Goal: Information Seeking & Learning: Learn about a topic

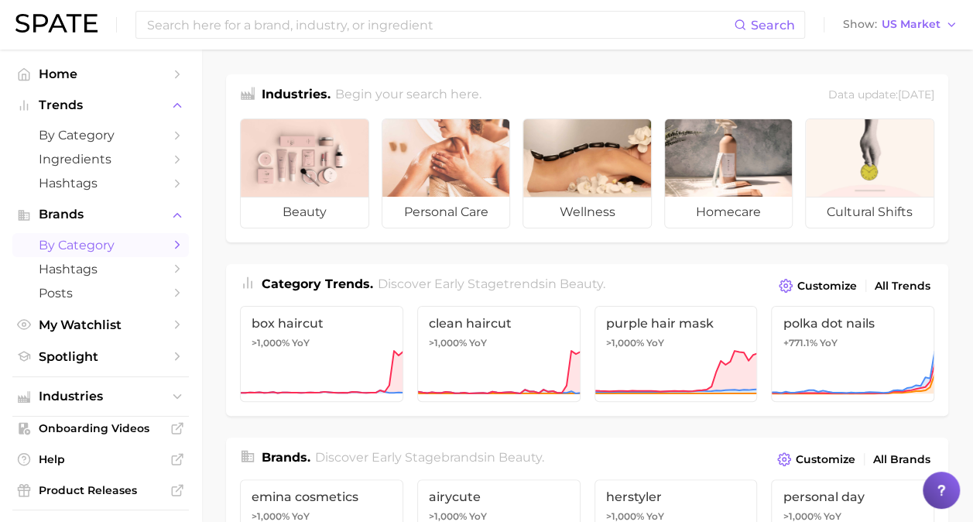
click at [117, 246] on span "by Category" at bounding box center [101, 245] width 124 height 15
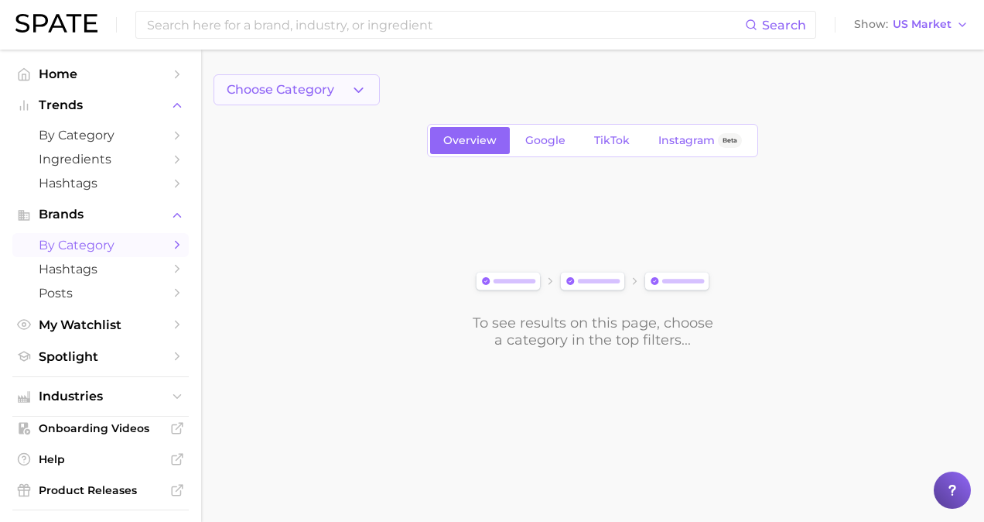
click at [359, 83] on icon "button" at bounding box center [359, 90] width 16 height 16
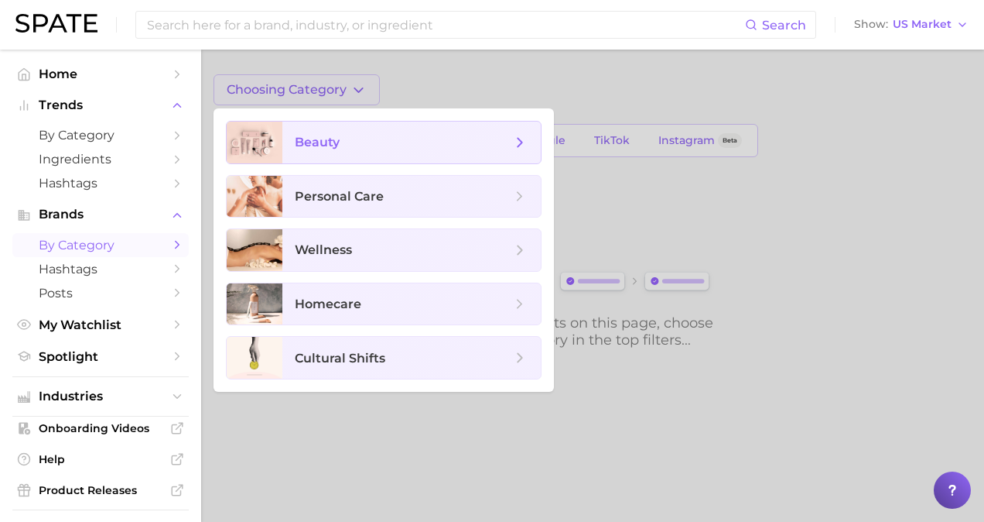
click at [370, 146] on span "beauty" at bounding box center [403, 142] width 217 height 17
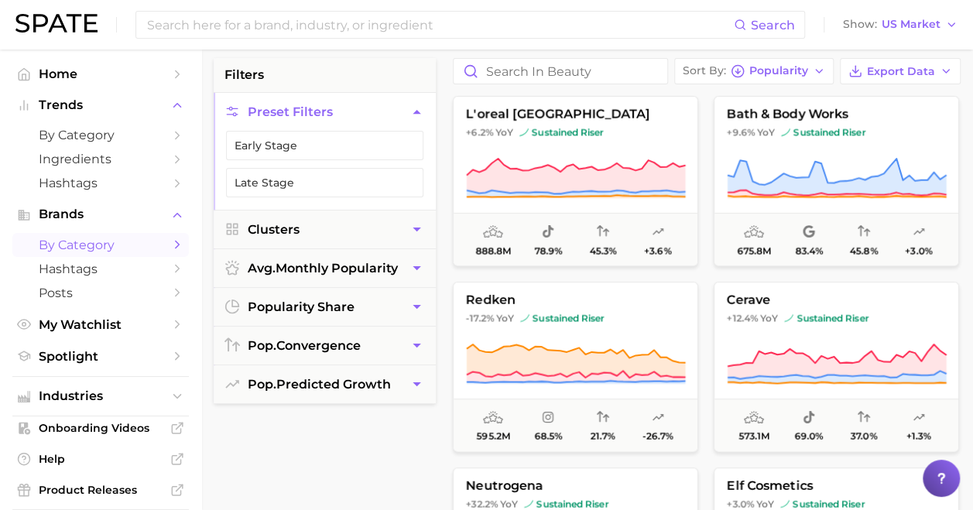
scroll to position [119, 0]
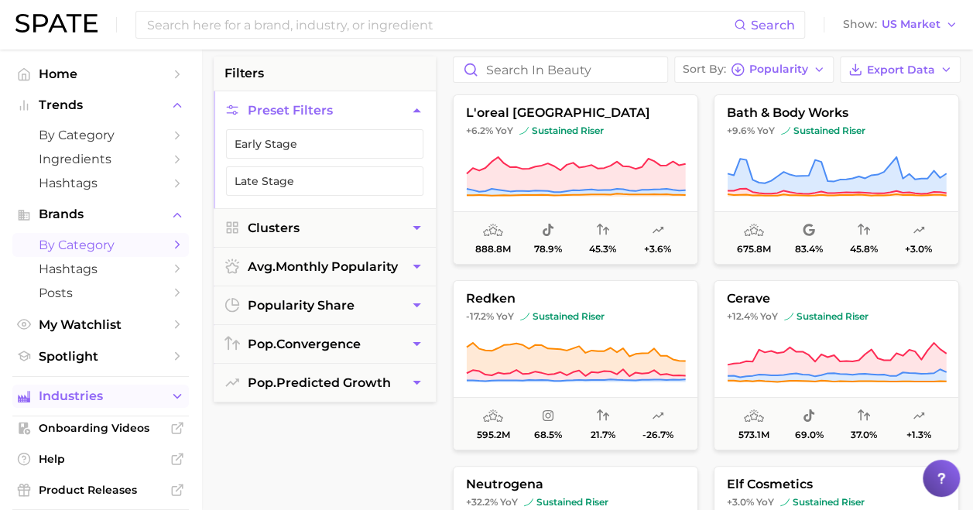
click at [152, 393] on button "Industries" at bounding box center [100, 396] width 176 height 23
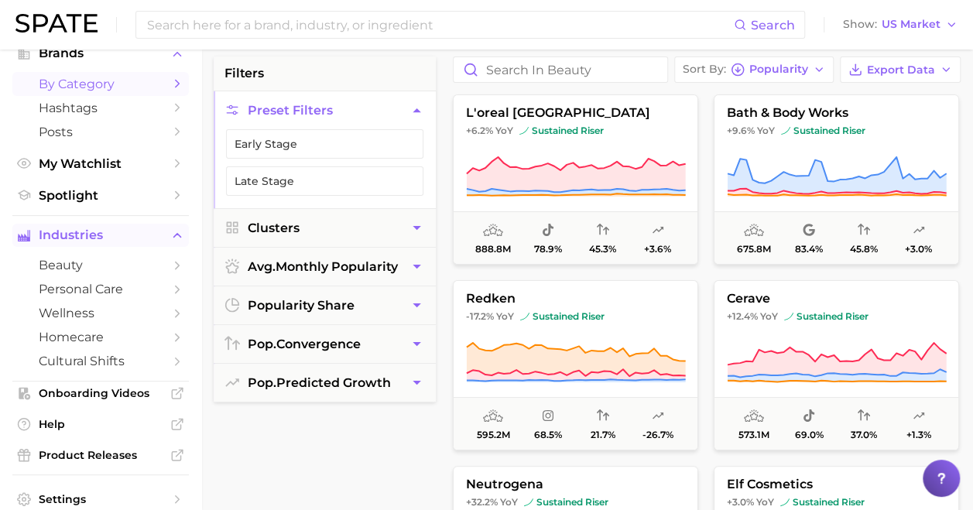
scroll to position [162, 0]
click at [170, 260] on icon "Sidebar" at bounding box center [177, 265] width 14 height 14
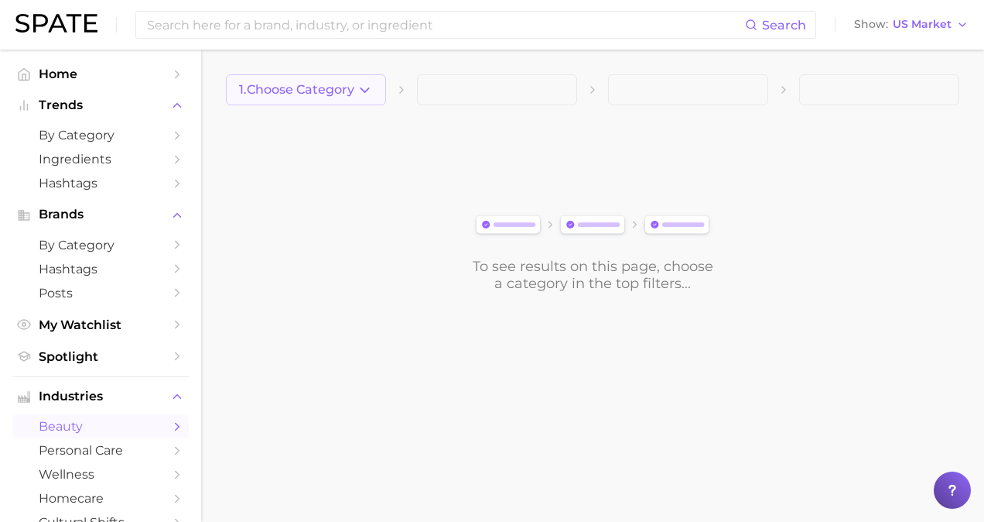
click at [359, 86] on icon "button" at bounding box center [365, 90] width 16 height 16
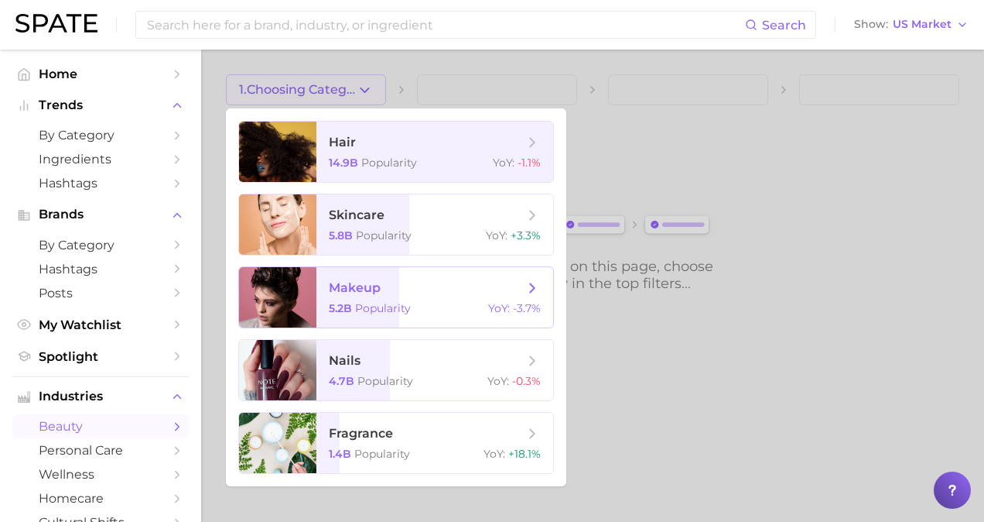
click at [402, 293] on span "makeup" at bounding box center [426, 287] width 195 height 17
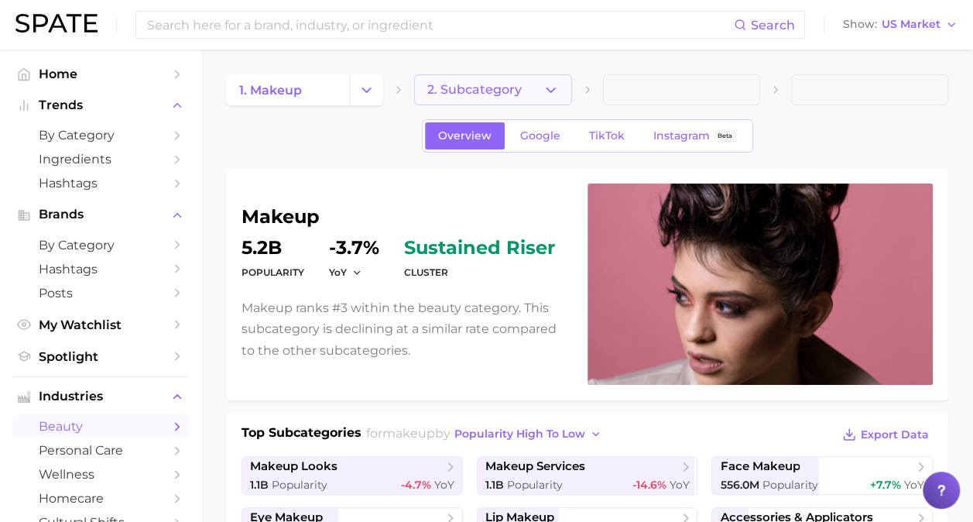
click at [536, 92] on button "2. Subcategory" at bounding box center [492, 89] width 157 height 31
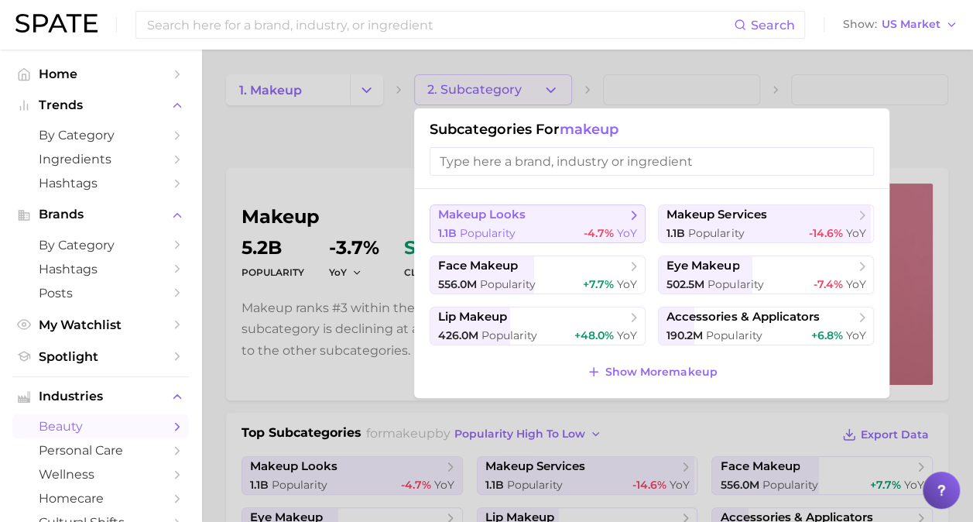
click at [602, 226] on span "-4.7% YoY" at bounding box center [610, 233] width 53 height 15
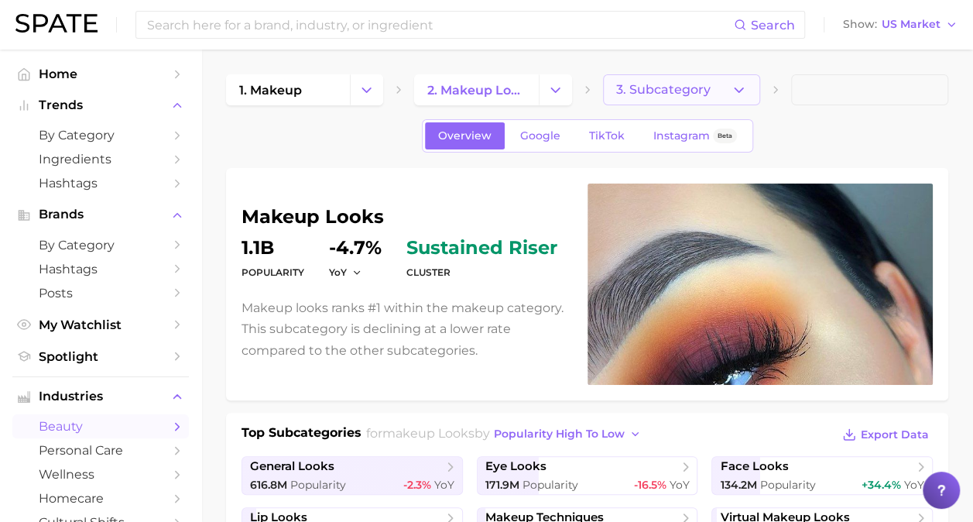
click at [734, 90] on icon "button" at bounding box center [739, 90] width 16 height 16
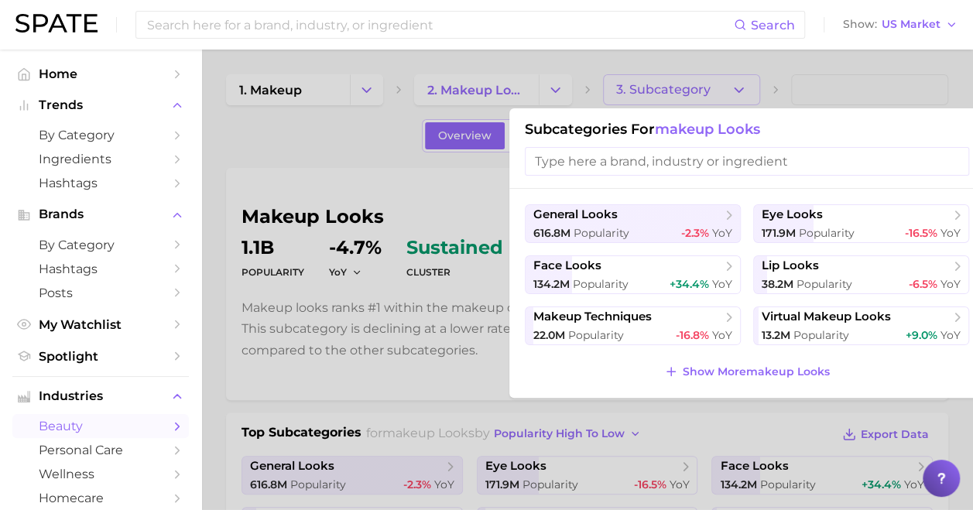
click at [405, 302] on div at bounding box center [486, 255] width 973 height 510
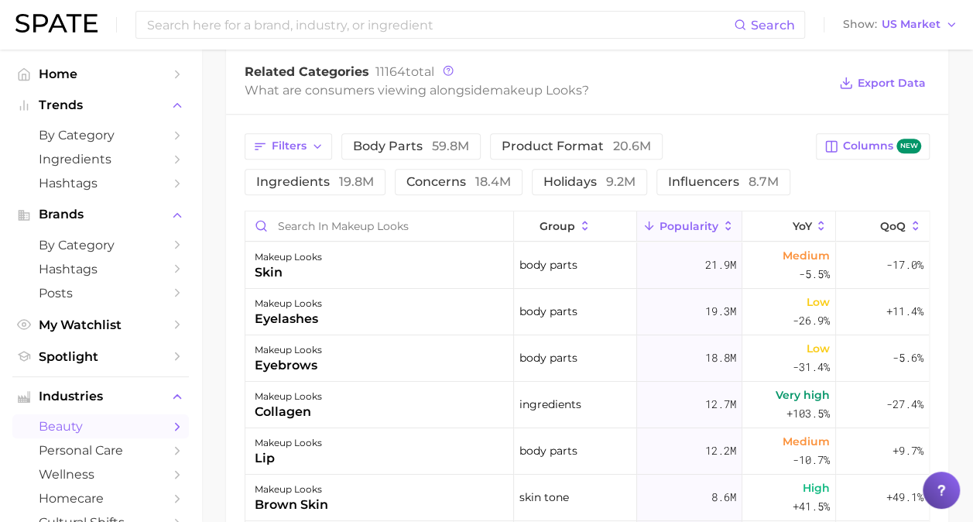
scroll to position [634, 0]
click at [546, 221] on span "group" at bounding box center [557, 227] width 36 height 12
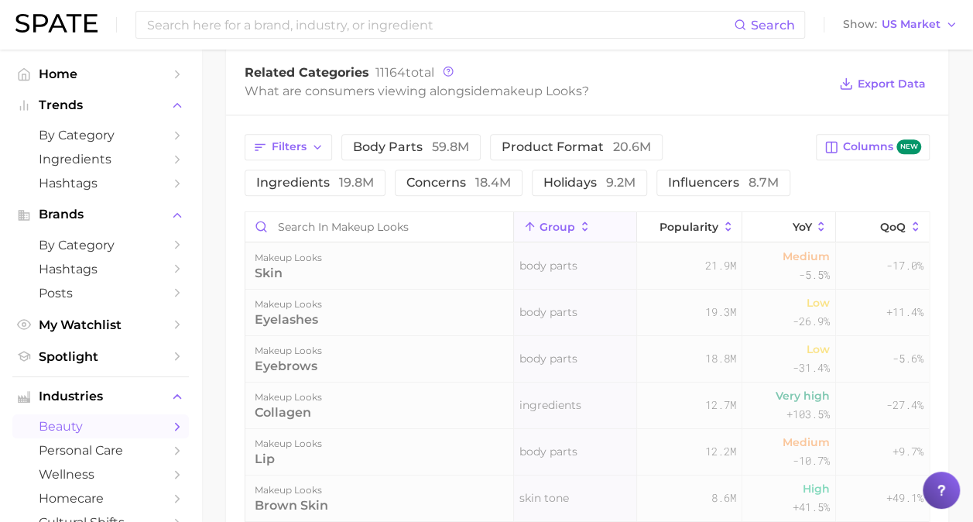
click at [546, 221] on span "group" at bounding box center [557, 227] width 36 height 12
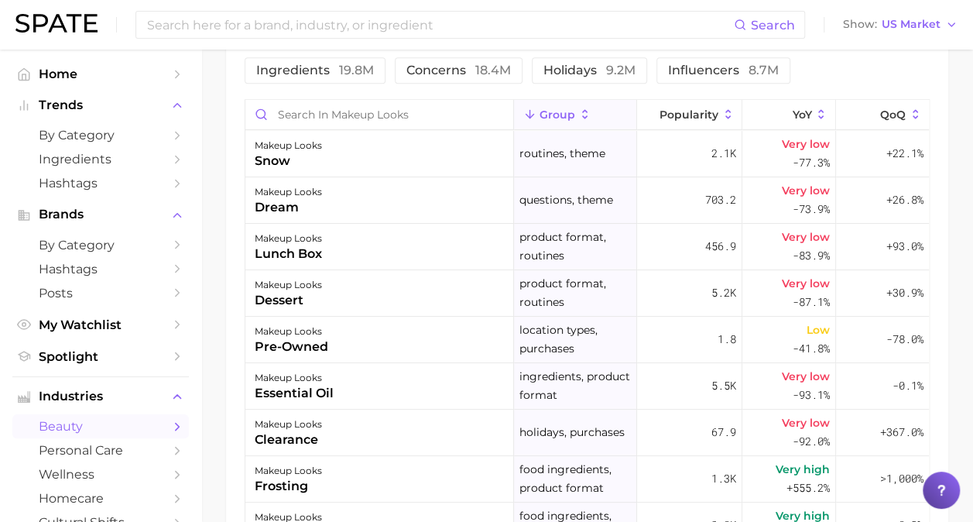
scroll to position [747, 0]
click at [566, 108] on span "group" at bounding box center [557, 114] width 36 height 12
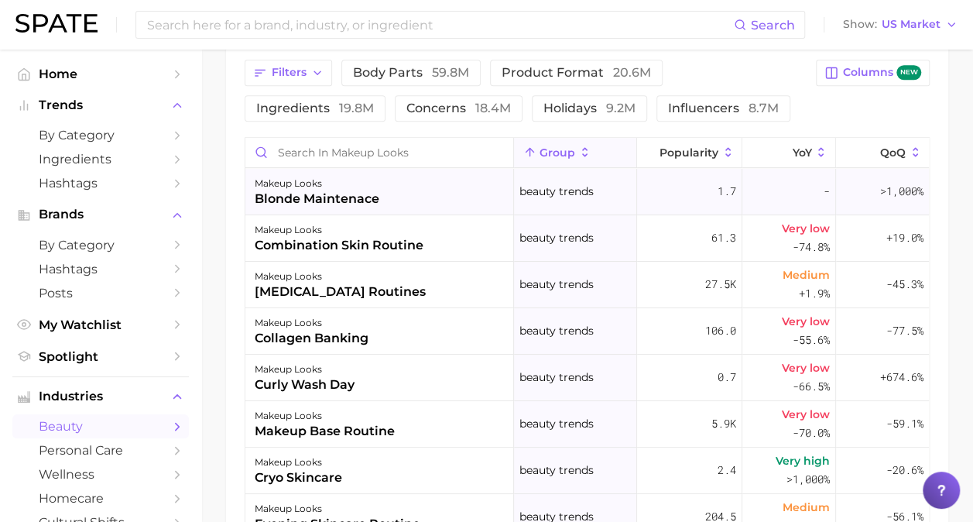
scroll to position [601, 0]
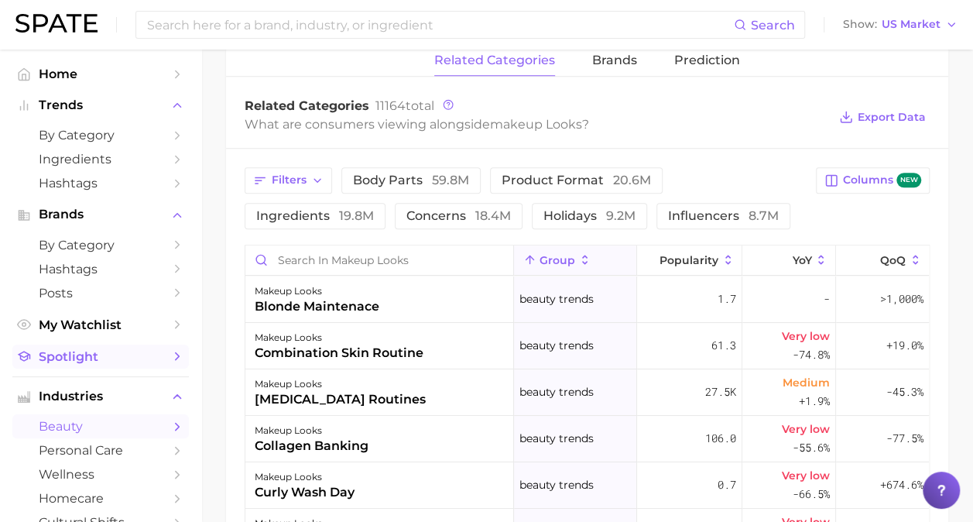
click at [176, 360] on polyline "Sidebar" at bounding box center [178, 356] width 4 height 7
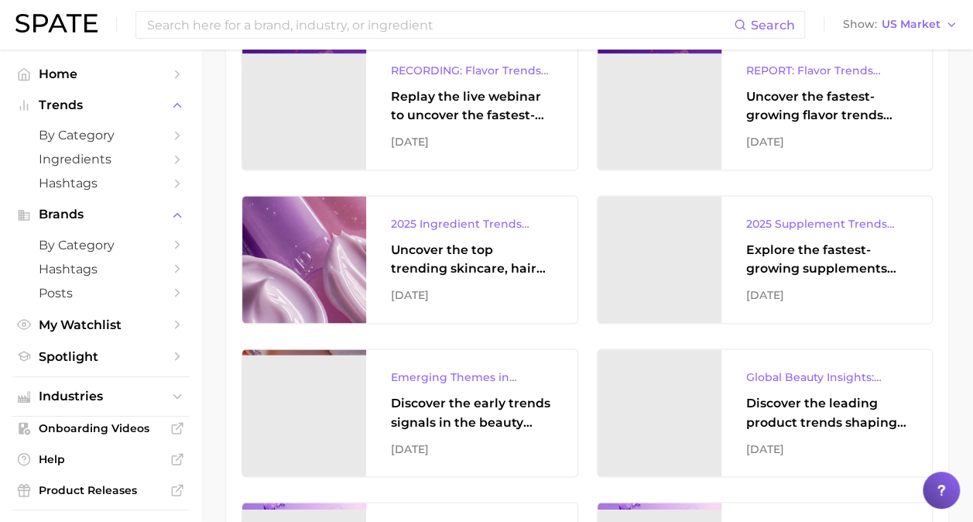
scroll to position [1071, 0]
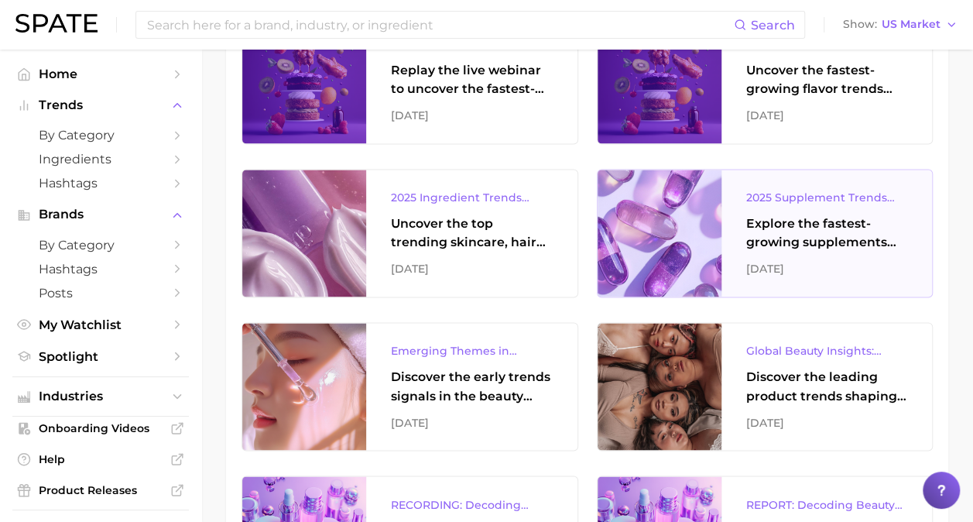
click at [837, 199] on div "2025 Supplement Trends Report" at bounding box center [827, 197] width 162 height 19
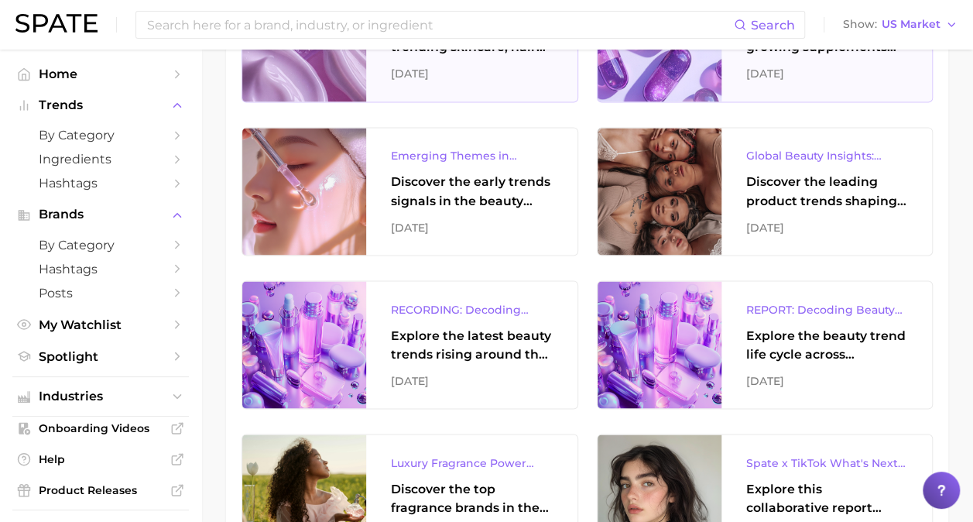
scroll to position [1268, 0]
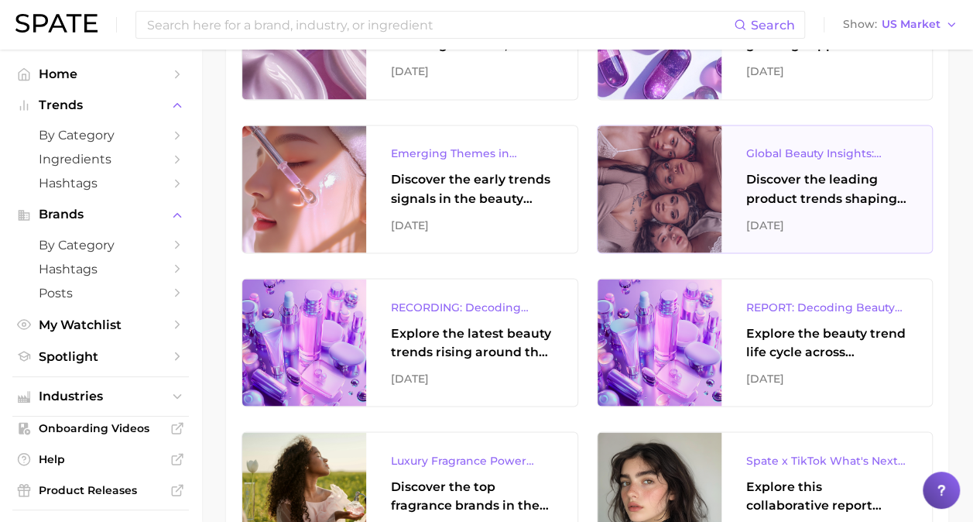
click at [806, 173] on div "Discover the leading product trends shaping the global beauty market." at bounding box center [827, 188] width 162 height 37
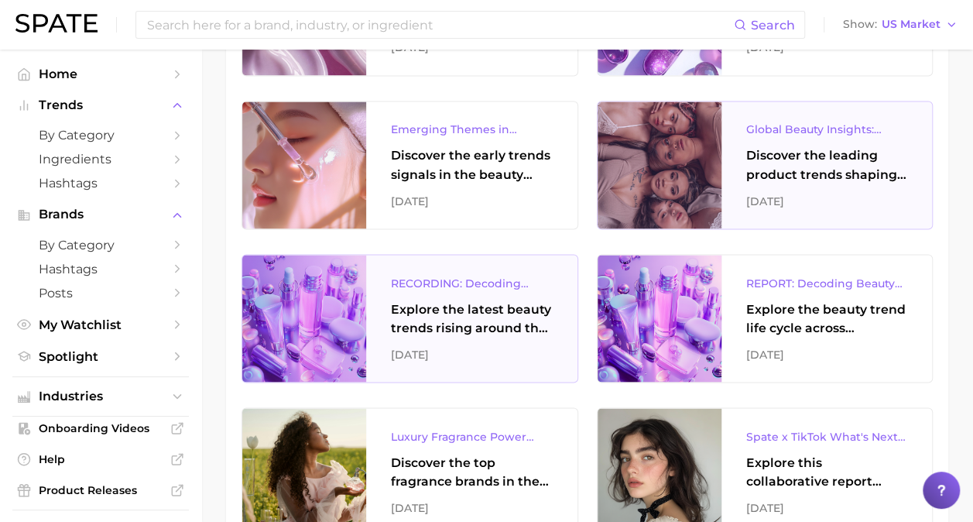
scroll to position [1286, 0]
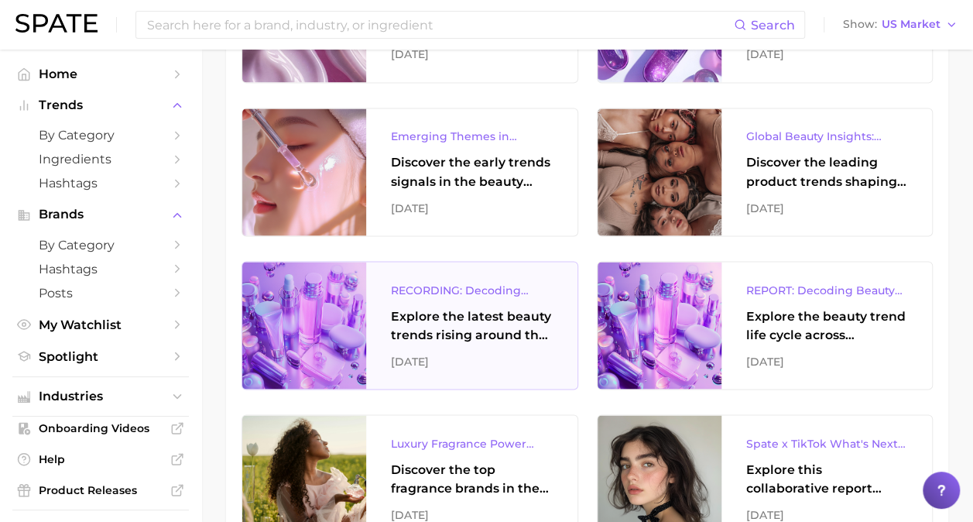
click at [491, 329] on div "Explore the latest beauty trends rising around the globe and gain a clear under…" at bounding box center [472, 324] width 162 height 37
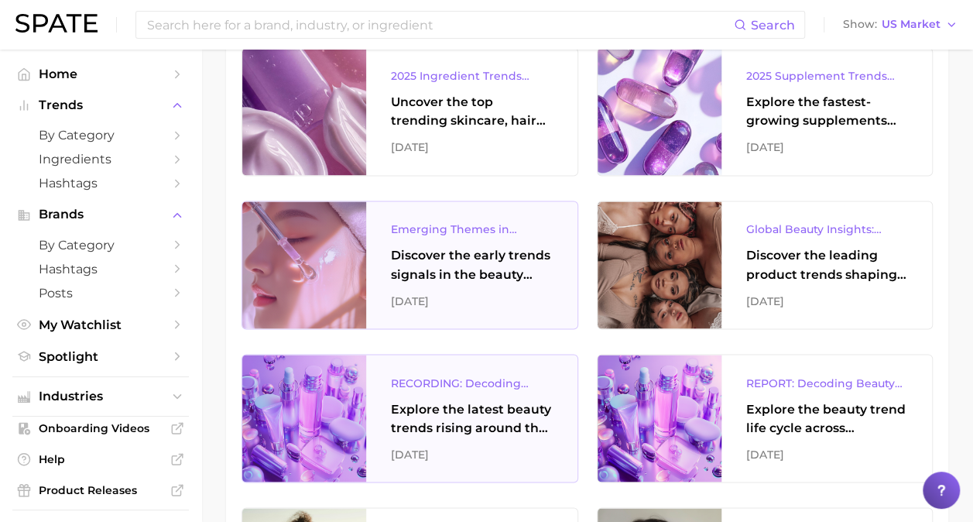
scroll to position [1179, 0]
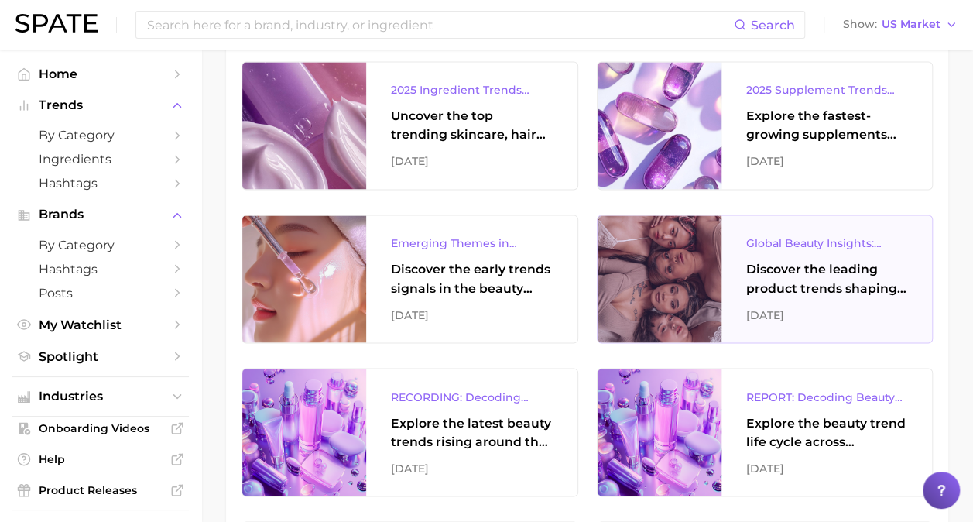
click at [780, 260] on div "Discover the leading product trends shaping the global beauty market." at bounding box center [827, 278] width 162 height 37
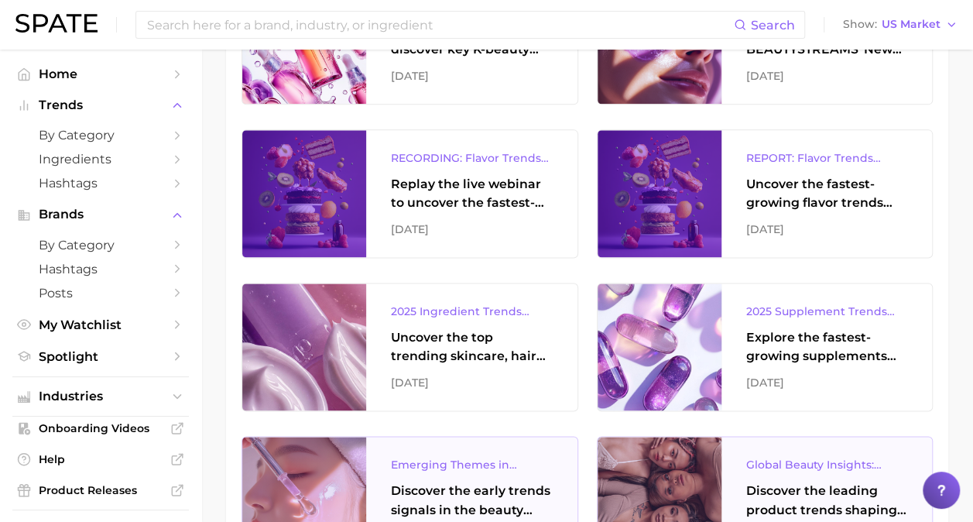
scroll to position [957, 0]
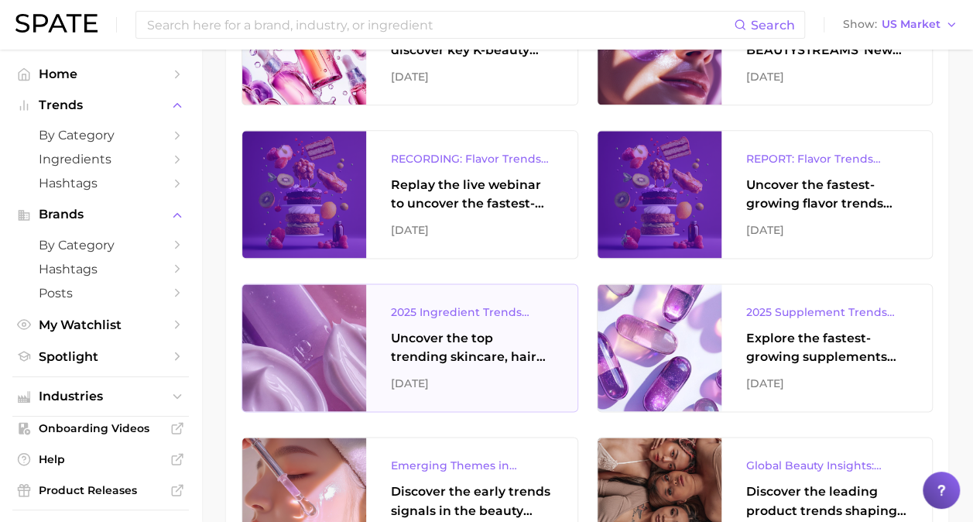
click at [495, 354] on div "Uncover the top trending skincare, hair care, and body care ingredients capturi…" at bounding box center [472, 347] width 162 height 37
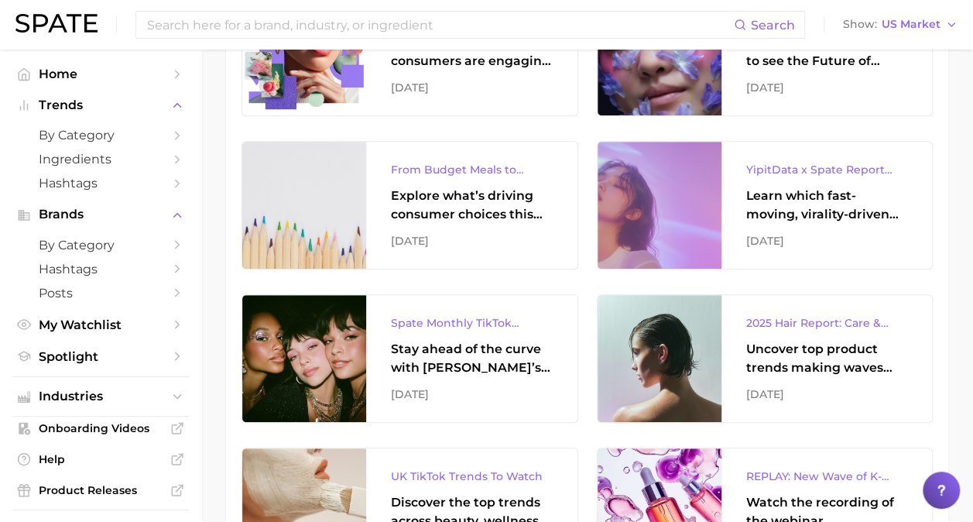
scroll to position [328, 0]
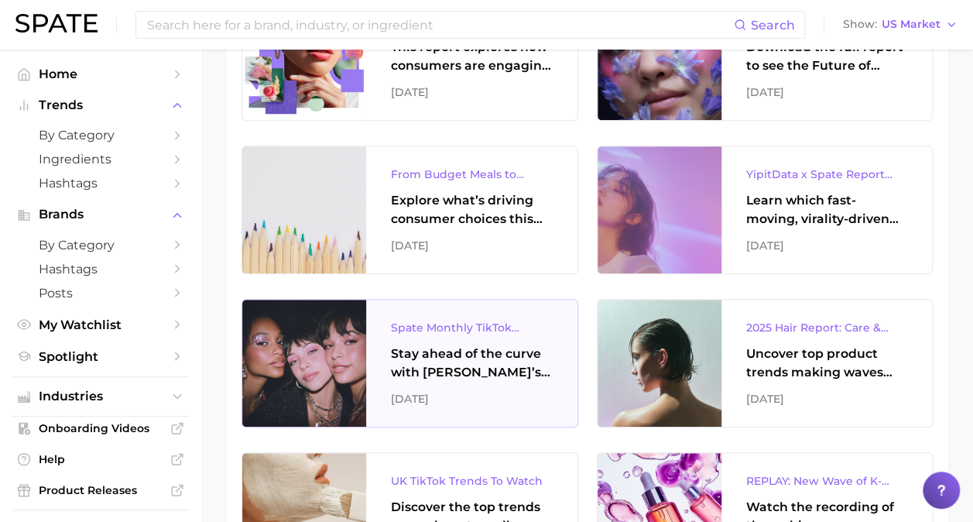
click at [494, 347] on div "Stay ahead of the curve with [PERSON_NAME]’s latest monthly tracker, spotlighti…" at bounding box center [472, 362] width 162 height 37
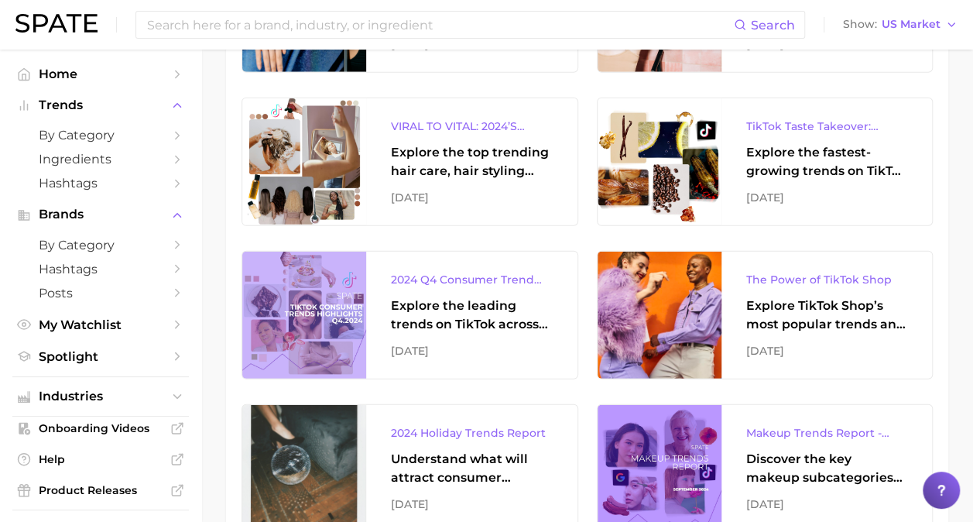
scroll to position [2063, 0]
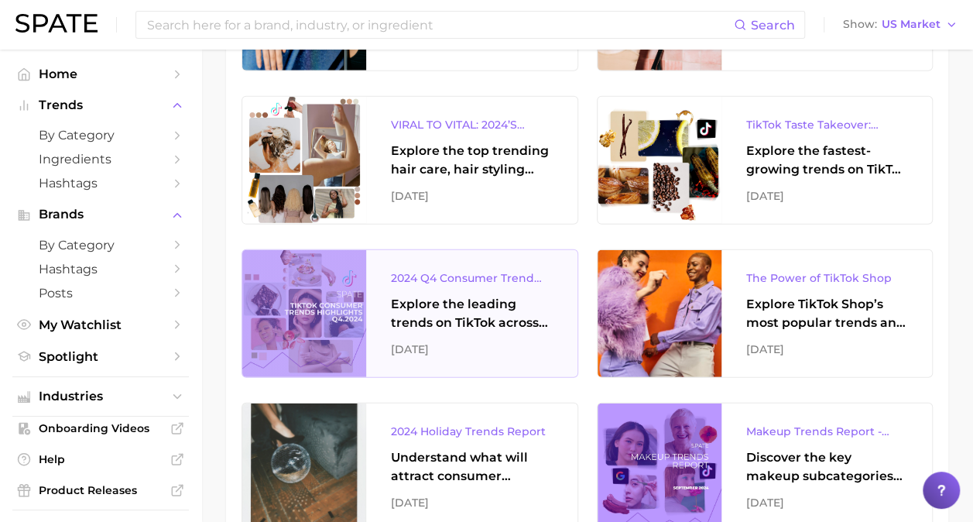
click at [515, 330] on div "2024 Q4 Consumer Trend Highlights (TikTok) Explore the leading trends on TikTok…" at bounding box center [471, 313] width 211 height 127
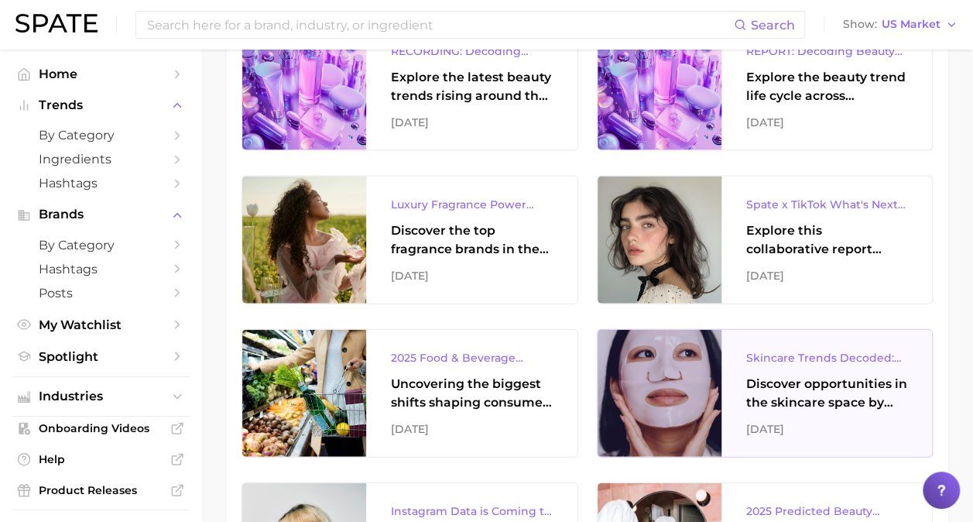
scroll to position [1525, 0]
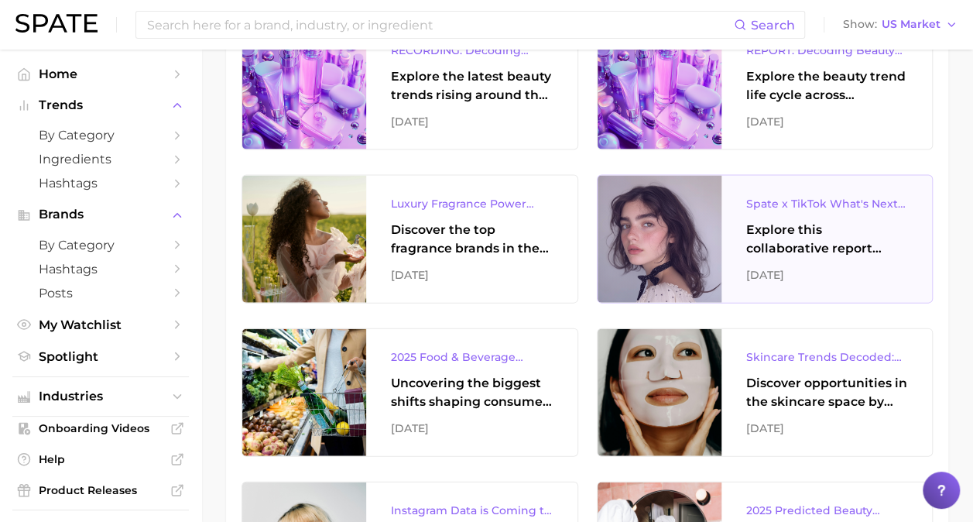
click at [765, 229] on div "Explore this collaborative report between [PERSON_NAME] and TikTok to explore t…" at bounding box center [827, 239] width 162 height 37
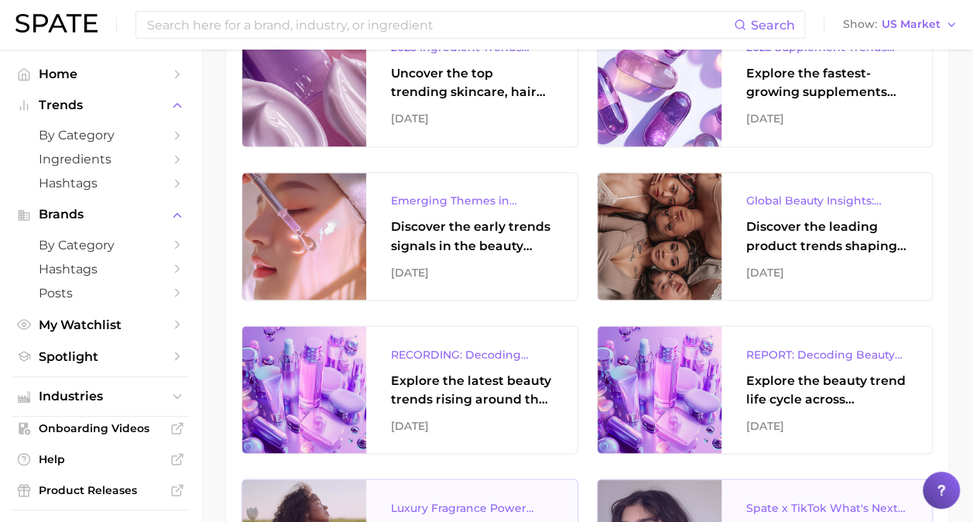
scroll to position [1212, 0]
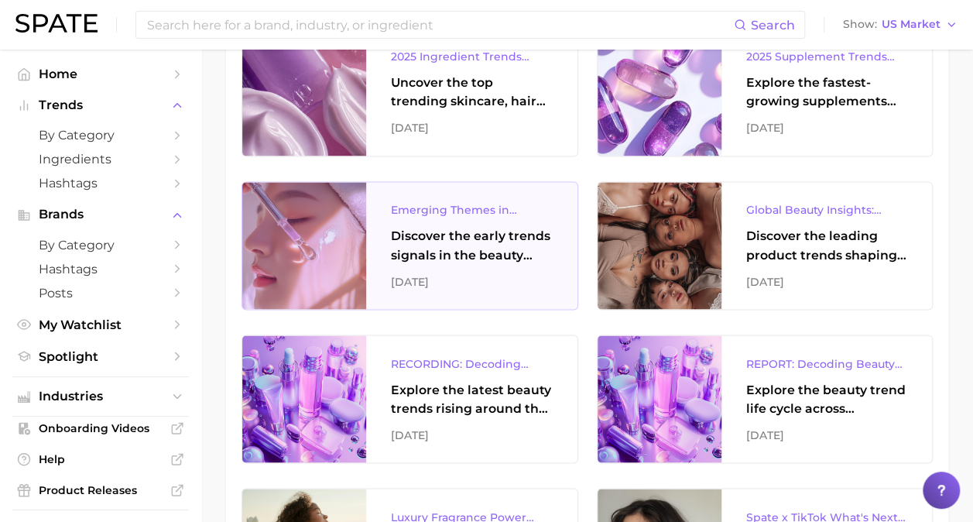
click at [484, 253] on div "Discover the early trends signals in the beauty industry." at bounding box center [472, 245] width 162 height 37
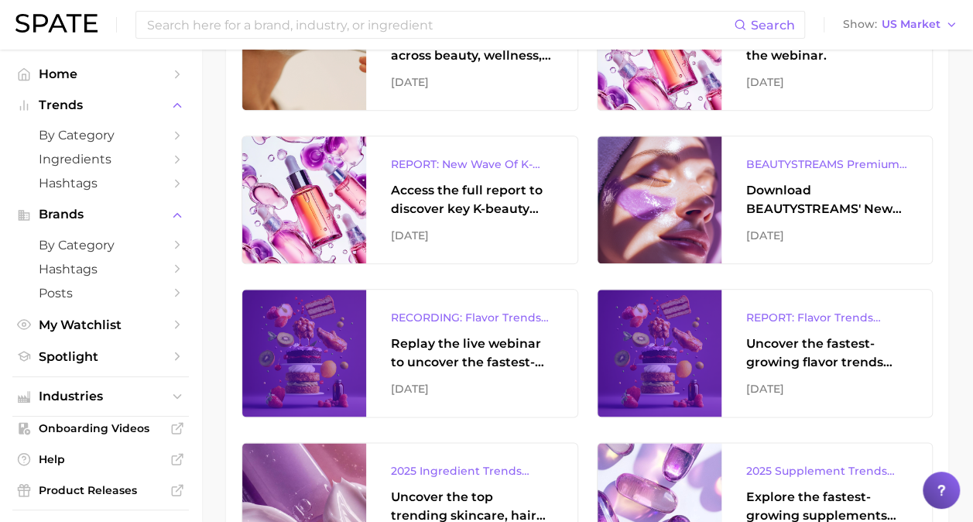
scroll to position [797, 0]
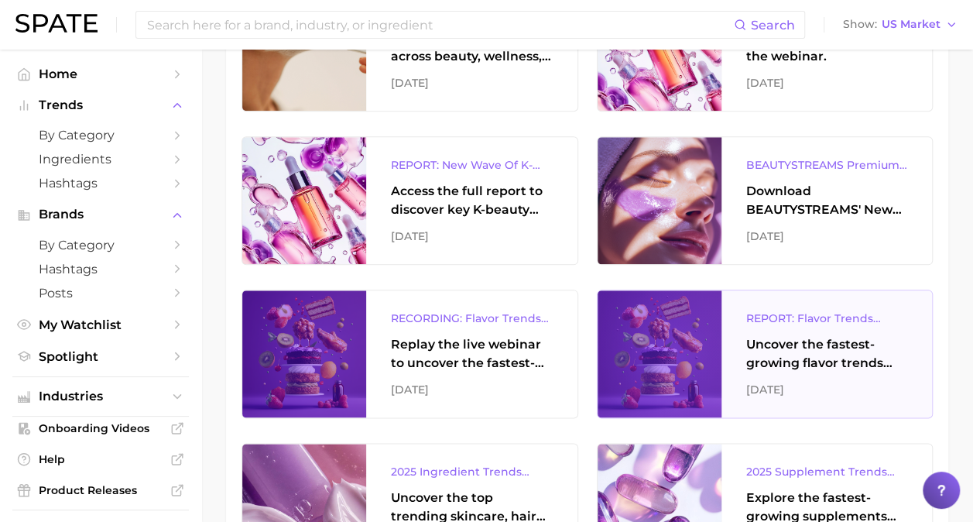
click at [786, 356] on div "Uncover the fastest-growing flavor trends and what they signal about evolving c…" at bounding box center [827, 353] width 162 height 37
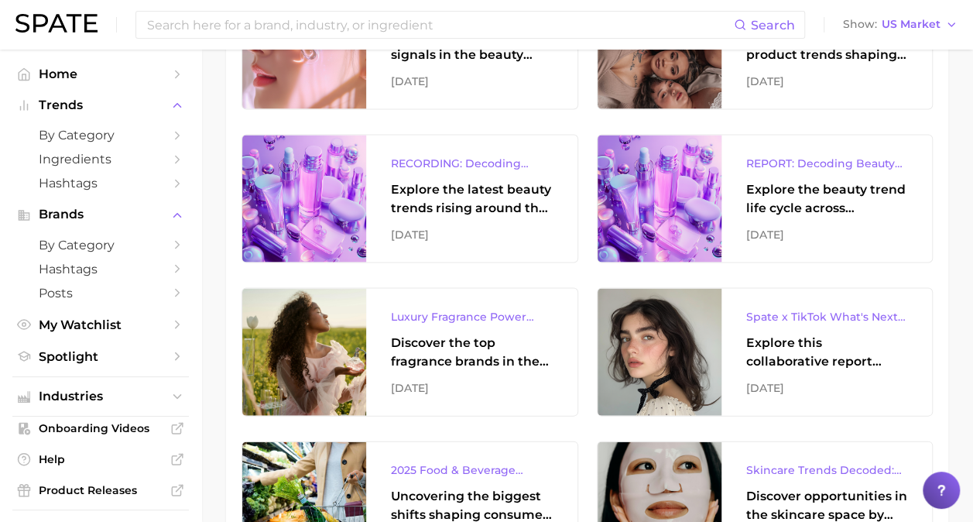
scroll to position [1412, 0]
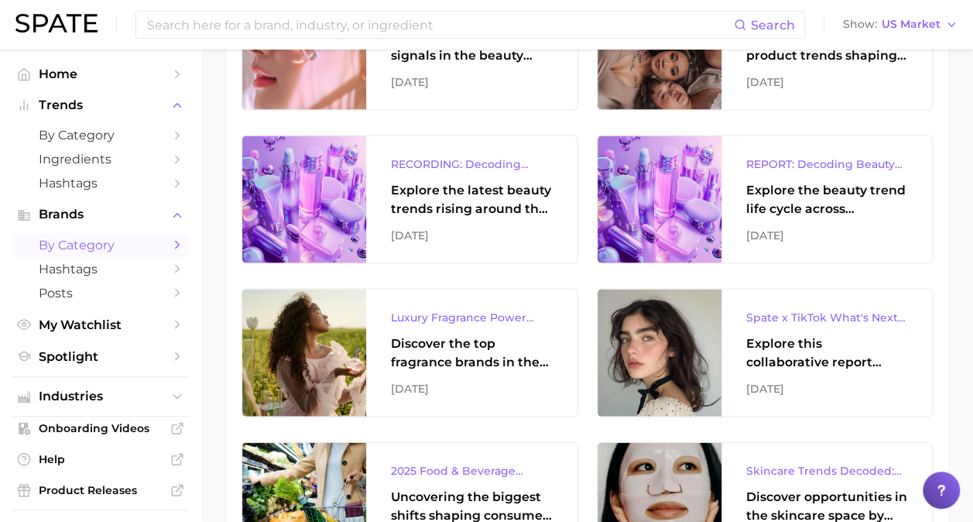
click at [170, 242] on icon "Sidebar" at bounding box center [177, 245] width 14 height 14
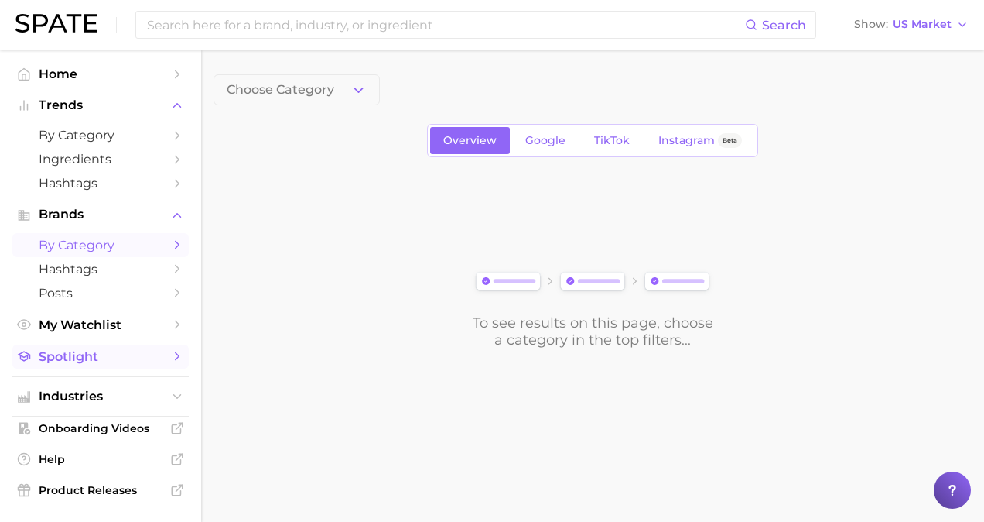
click at [176, 360] on polyline "Sidebar" at bounding box center [178, 356] width 4 height 7
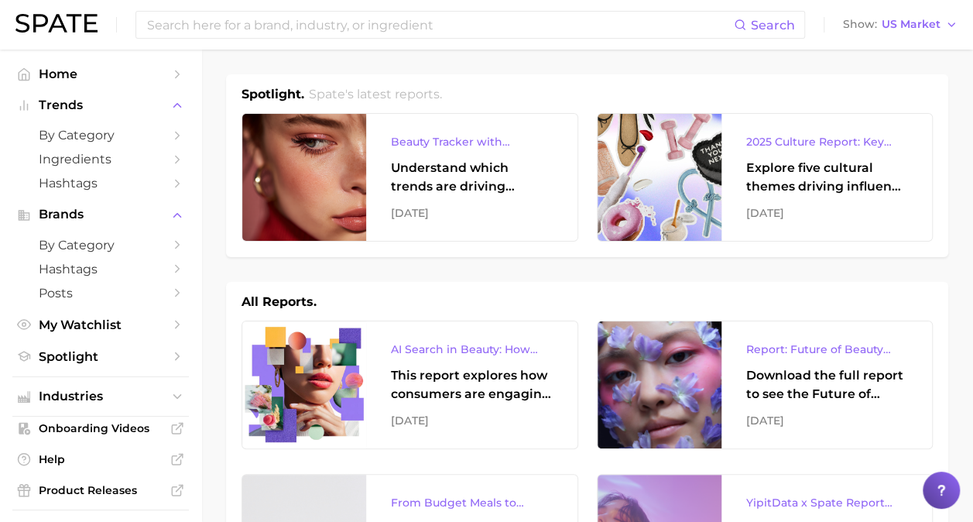
click at [364, 88] on h2 "Spate's latest reports." at bounding box center [375, 94] width 133 height 19
click at [336, 27] on input at bounding box center [440, 25] width 588 height 26
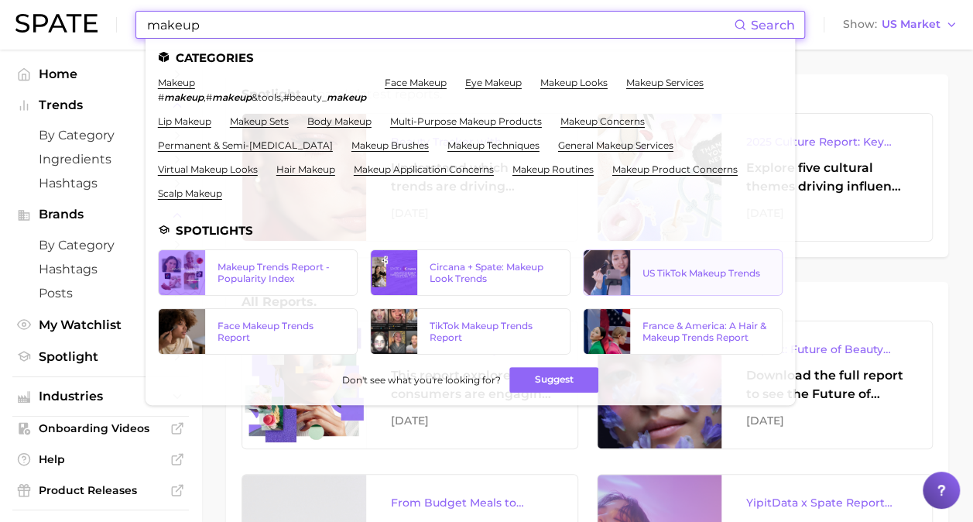
type input "makeup"
click at [630, 267] on div "US TikTok Makeup Trends" at bounding box center [706, 273] width 152 height 12
